Goal: Task Accomplishment & Management: Use online tool/utility

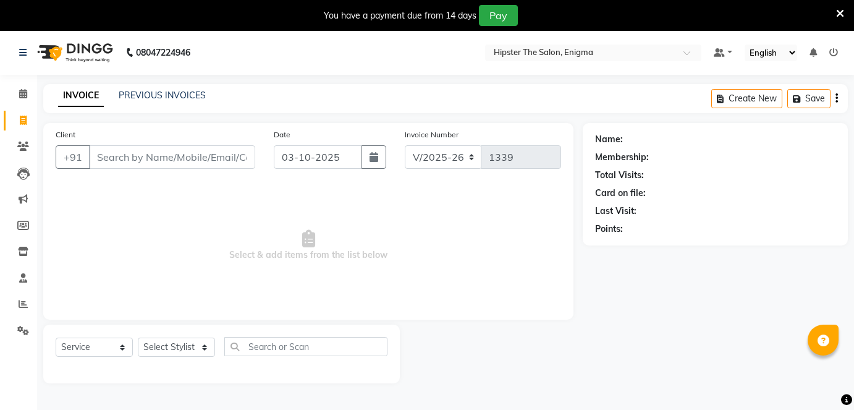
select select "4468"
select select "service"
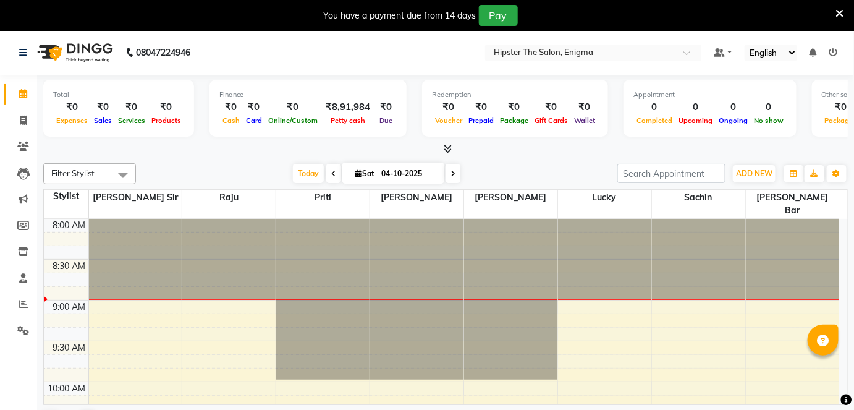
click at [387, 178] on input "04-10-2025" at bounding box center [409, 173] width 62 height 19
select select "10"
select select "2025"
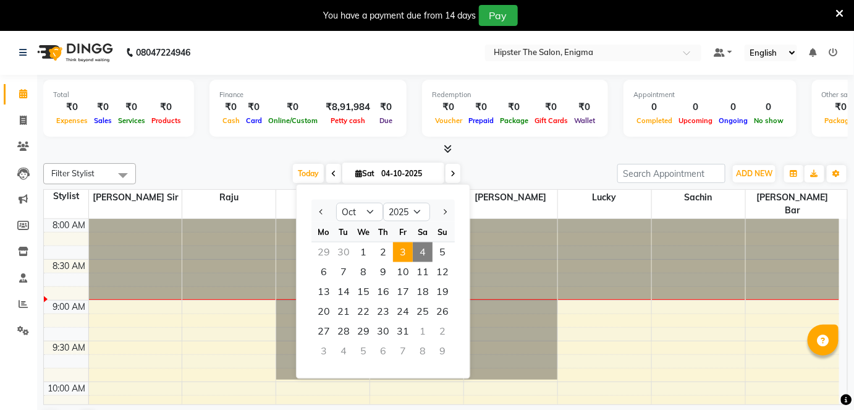
click at [402, 246] on span "3" at bounding box center [403, 252] width 20 height 20
type input "03-10-2025"
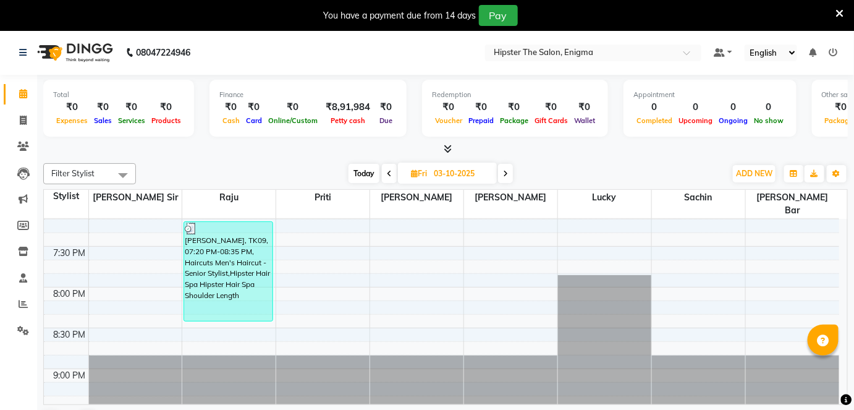
scroll to position [911, 0]
click at [23, 302] on icon at bounding box center [23, 303] width 9 height 9
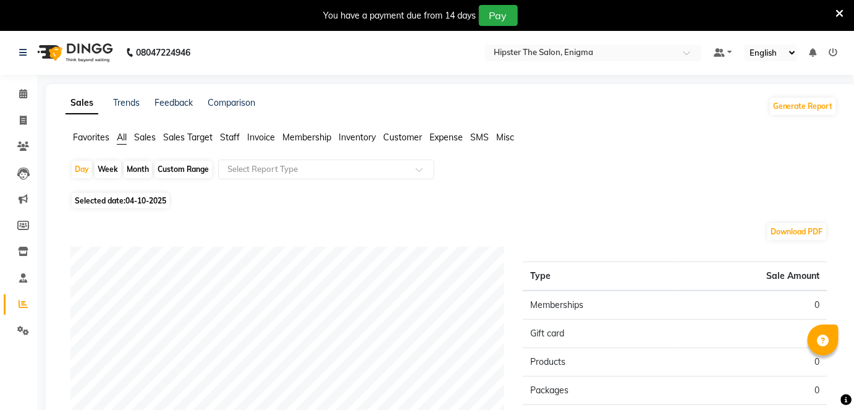
click at [134, 167] on div "Month" at bounding box center [138, 169] width 28 height 17
select select "10"
select select "2025"
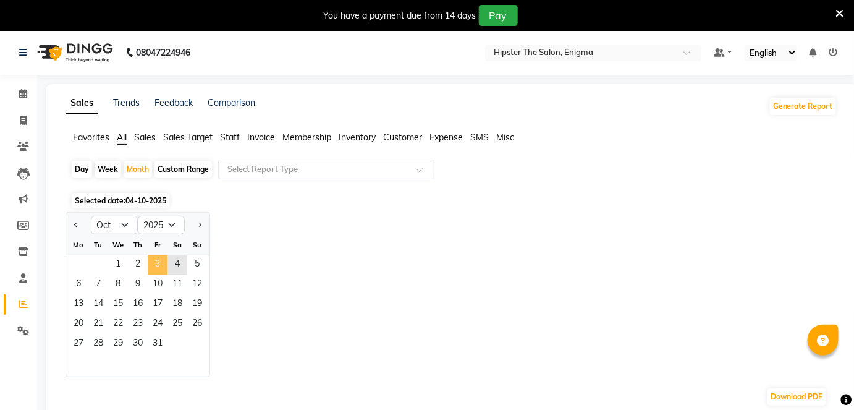
click at [156, 259] on span "3" at bounding box center [158, 265] width 20 height 20
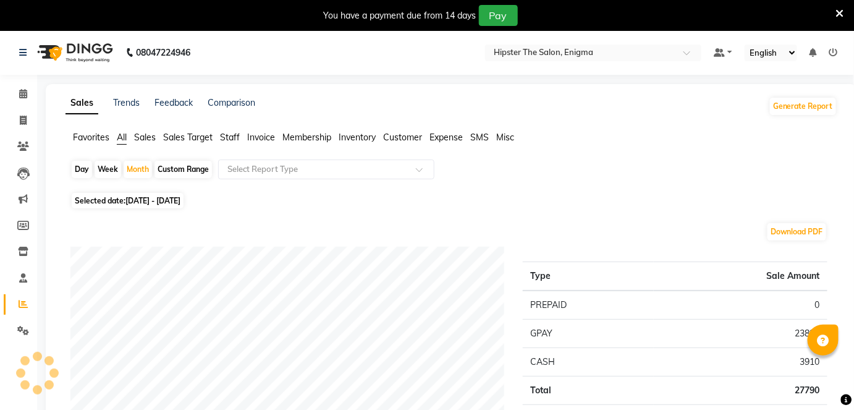
click at [224, 133] on span "Staff" at bounding box center [230, 137] width 20 height 11
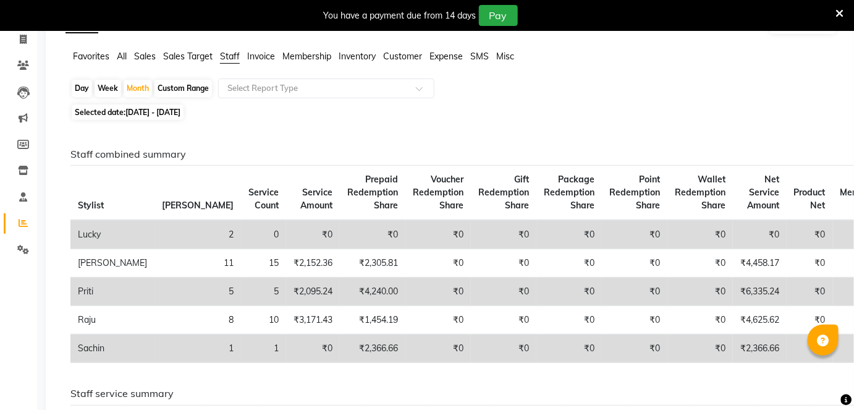
scroll to position [82, 0]
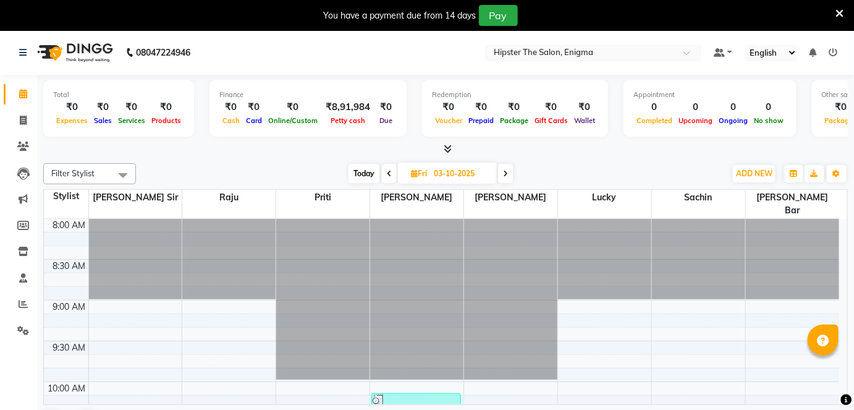
click at [438, 171] on input "03-10-2025" at bounding box center [461, 173] width 62 height 19
select select "10"
select select "2025"
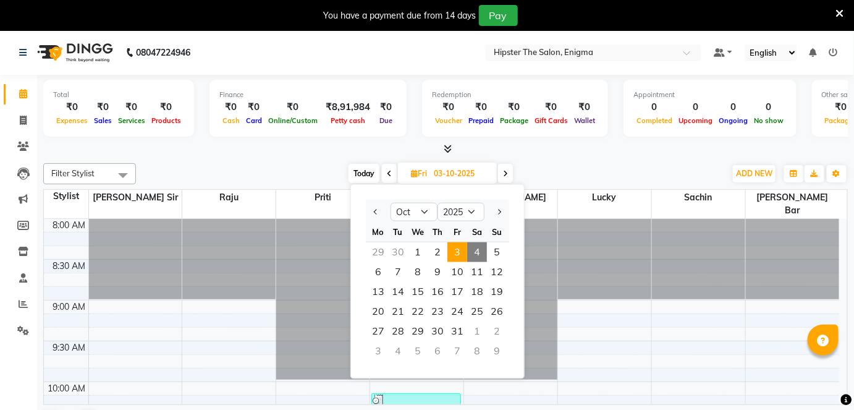
click at [476, 250] on span "4" at bounding box center [477, 252] width 20 height 20
type input "04-10-2025"
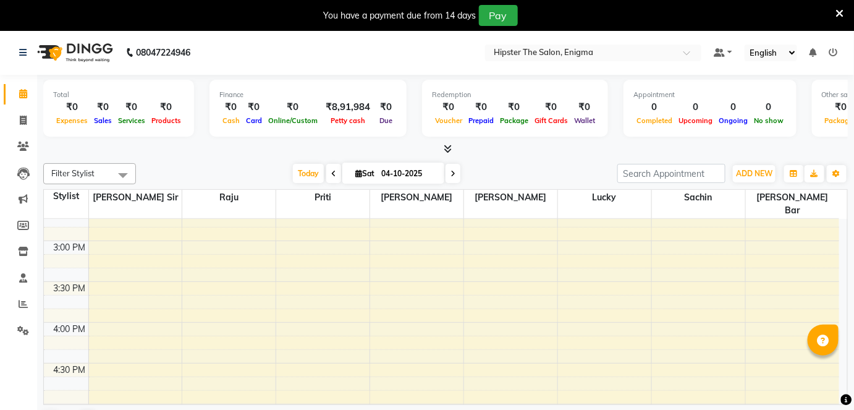
scroll to position [547, 0]
